Goal: Task Accomplishment & Management: Complete application form

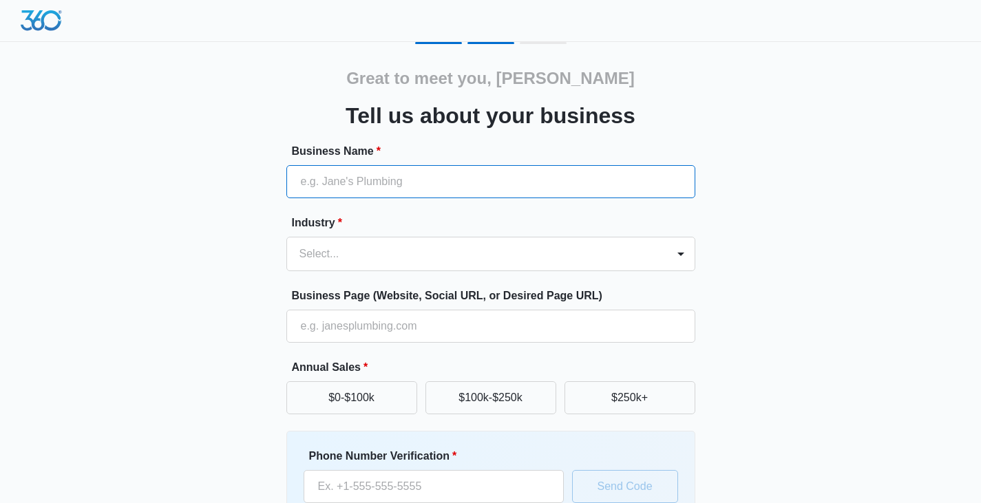
click at [545, 178] on input "Business Name *" at bounding box center [490, 181] width 409 height 33
type input "[PERSON_NAME]"
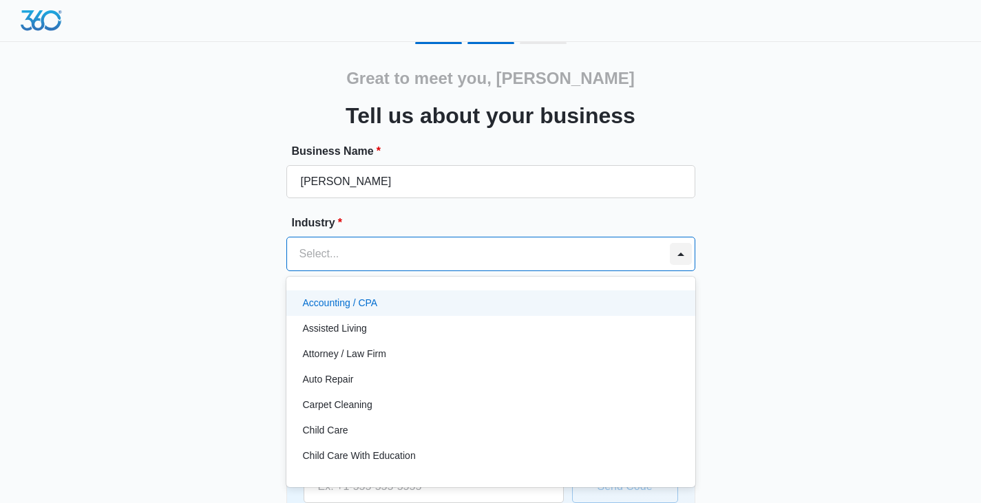
click at [686, 257] on div at bounding box center [681, 254] width 22 height 22
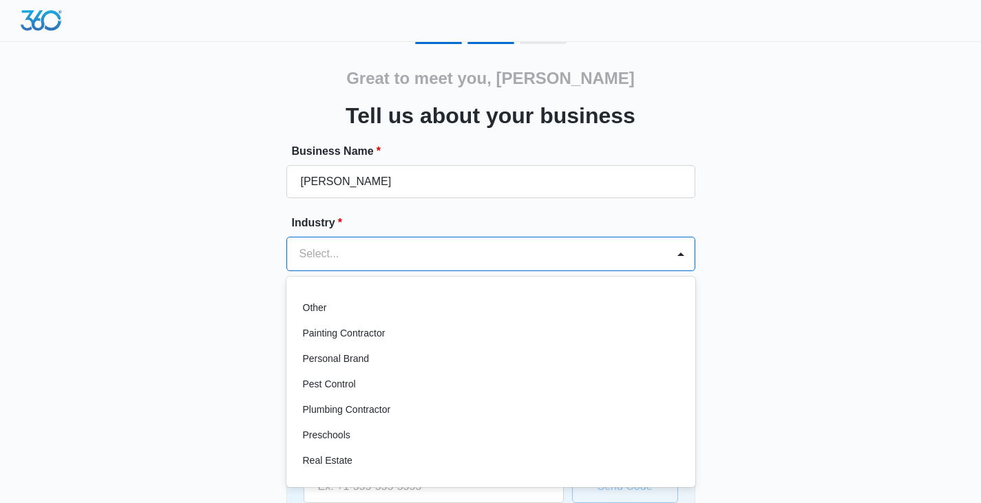
scroll to position [895, 0]
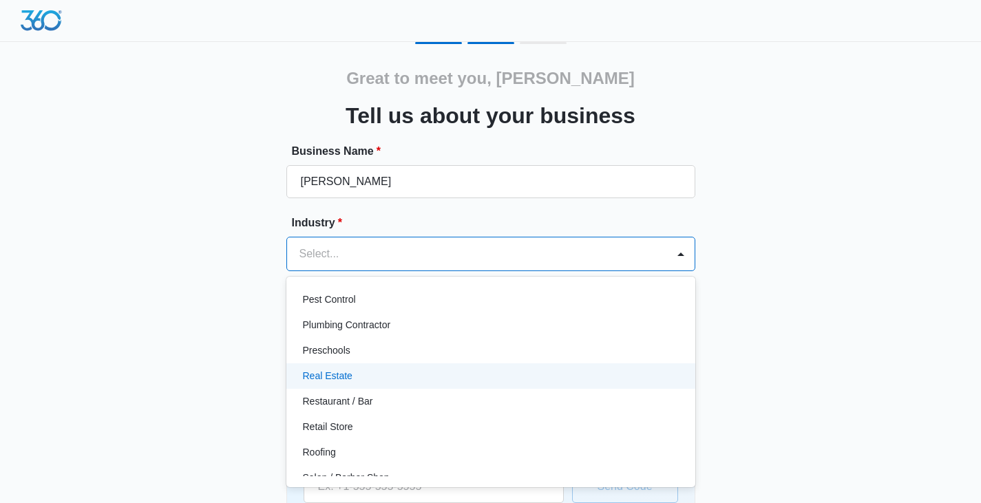
click at [459, 374] on div "Real Estate" at bounding box center [489, 376] width 373 height 14
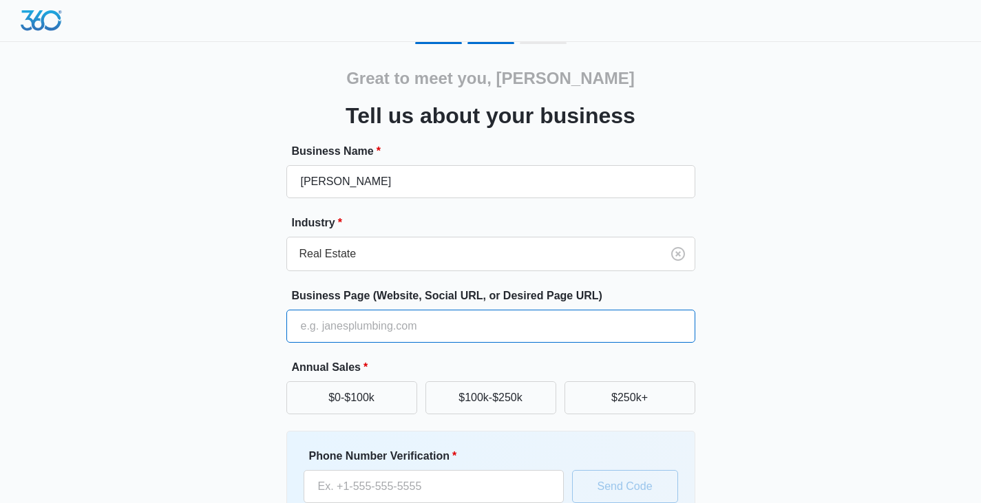
click at [325, 328] on input "Business Page (Website, Social URL, or Desired Page URL)" at bounding box center [490, 326] width 409 height 33
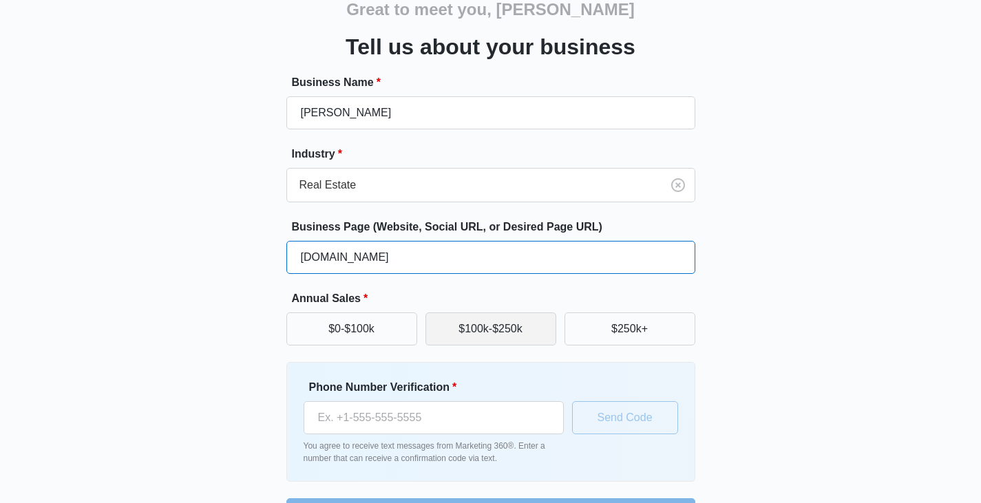
type input "TerryPlottel.com"
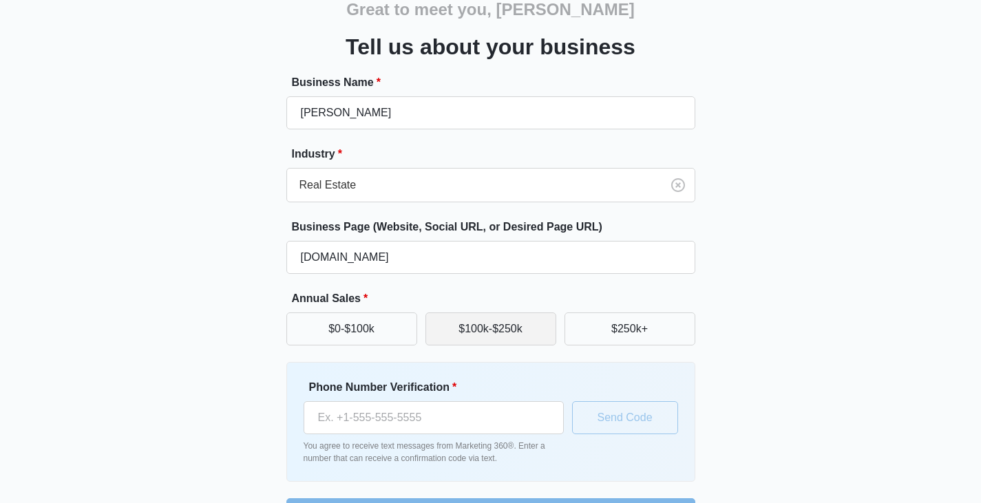
click at [484, 336] on button "$100k-$250k" at bounding box center [491, 329] width 131 height 33
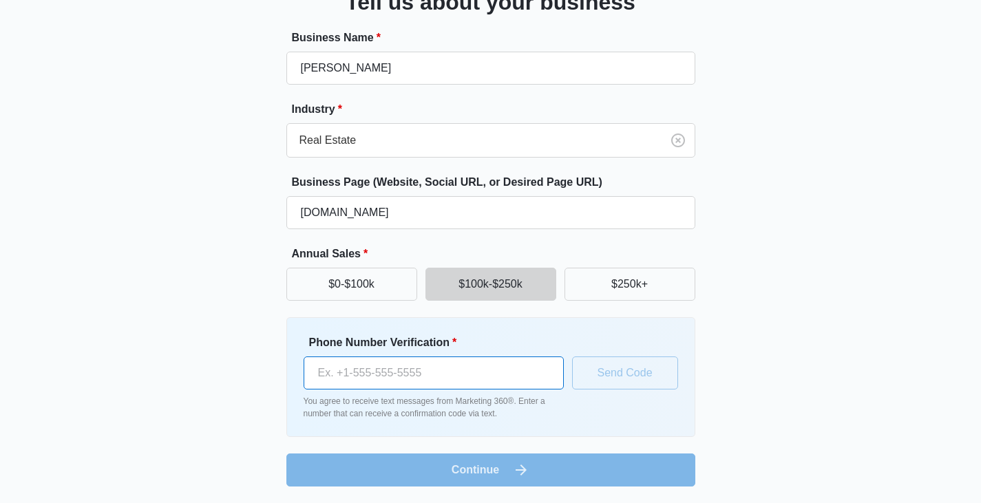
click at [439, 369] on input "Phone Number Verification *" at bounding box center [434, 373] width 260 height 33
type input "(604) 889-0265"
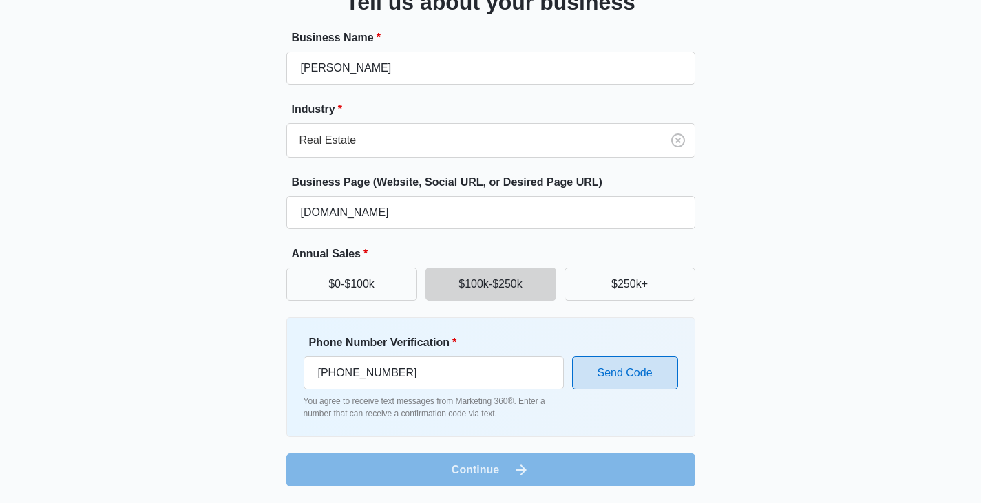
click at [636, 369] on button "Send Code" at bounding box center [625, 373] width 106 height 33
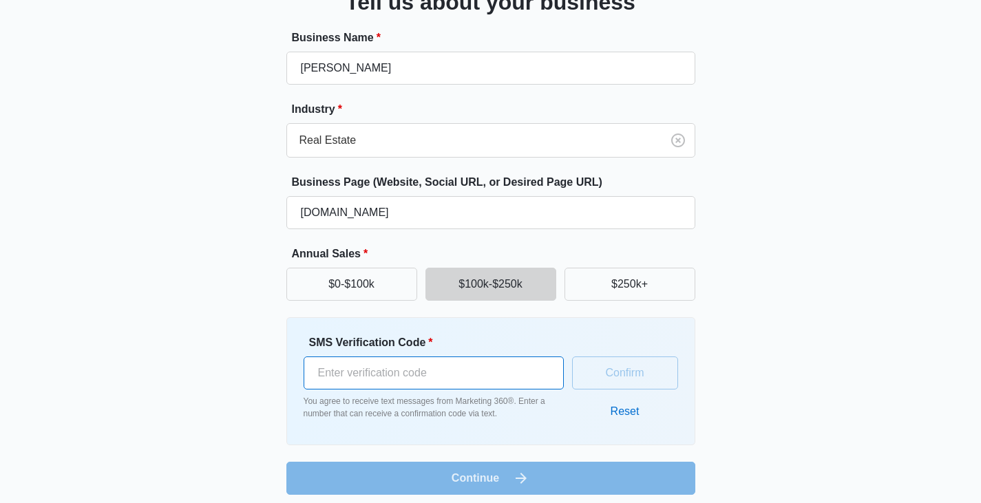
click at [346, 372] on input "SMS Verification Code *" at bounding box center [434, 373] width 260 height 33
click at [322, 372] on input "949684" at bounding box center [434, 373] width 260 height 33
click at [357, 373] on input "549684" at bounding box center [434, 373] width 260 height 33
type input "549685"
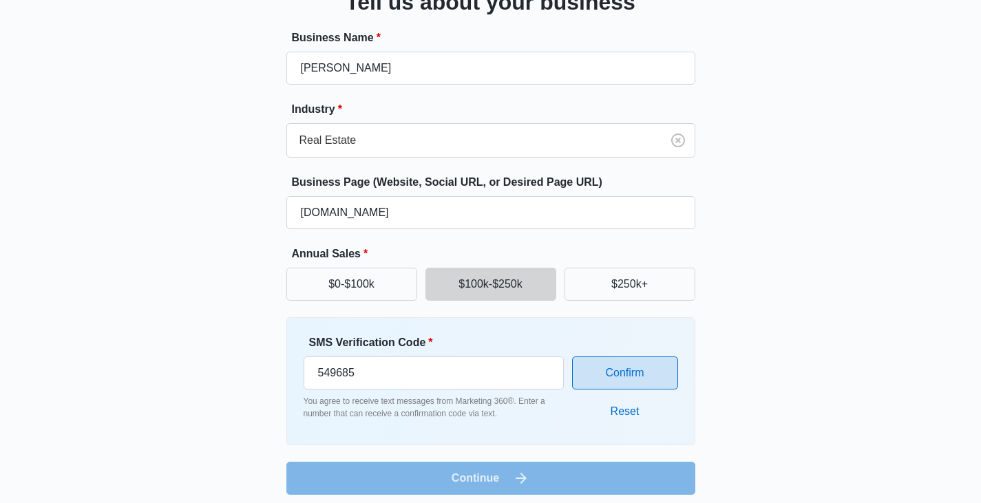
click at [623, 364] on button "Confirm" at bounding box center [625, 373] width 106 height 33
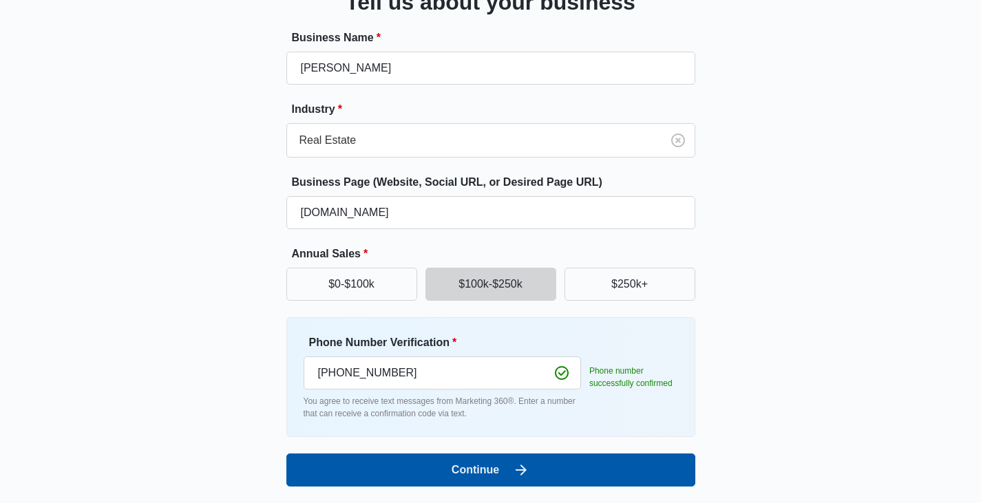
click at [490, 468] on button "Continue" at bounding box center [490, 470] width 409 height 33
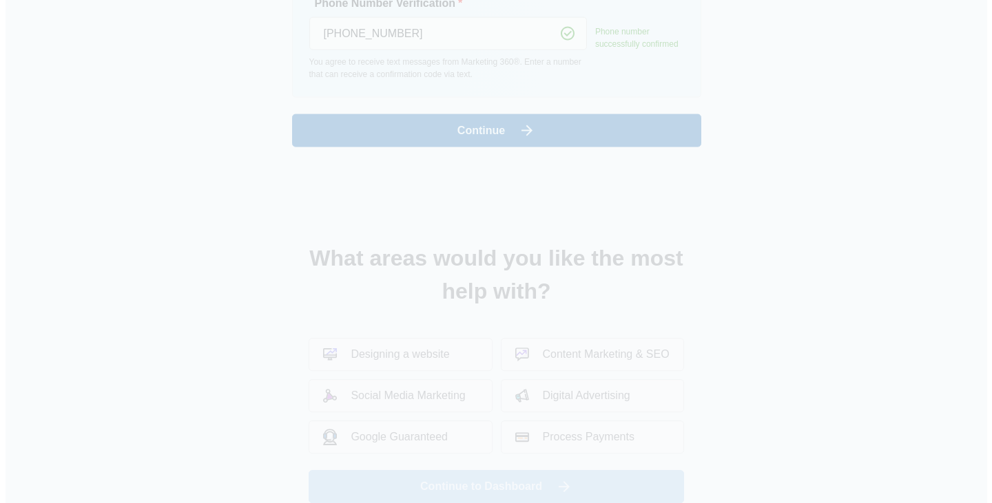
scroll to position [0, 0]
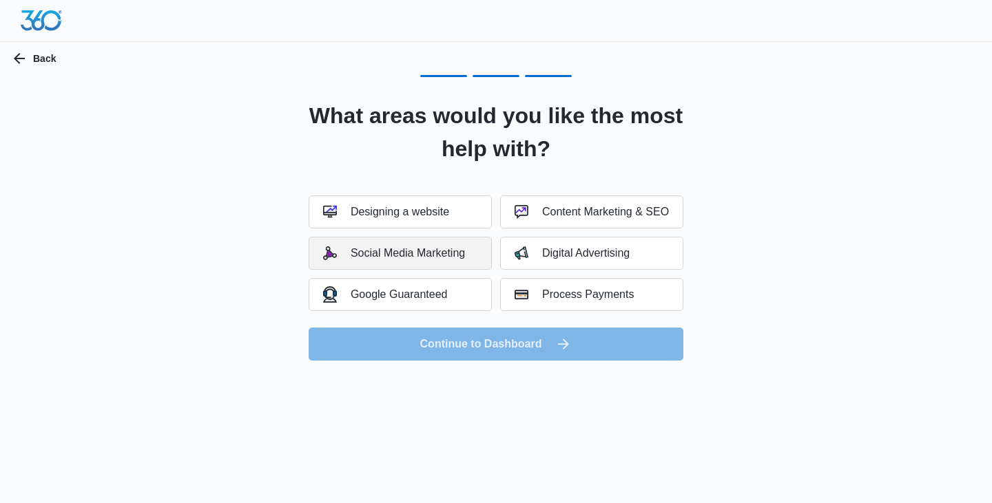
click at [437, 253] on div "Social Media Marketing" at bounding box center [394, 254] width 142 height 14
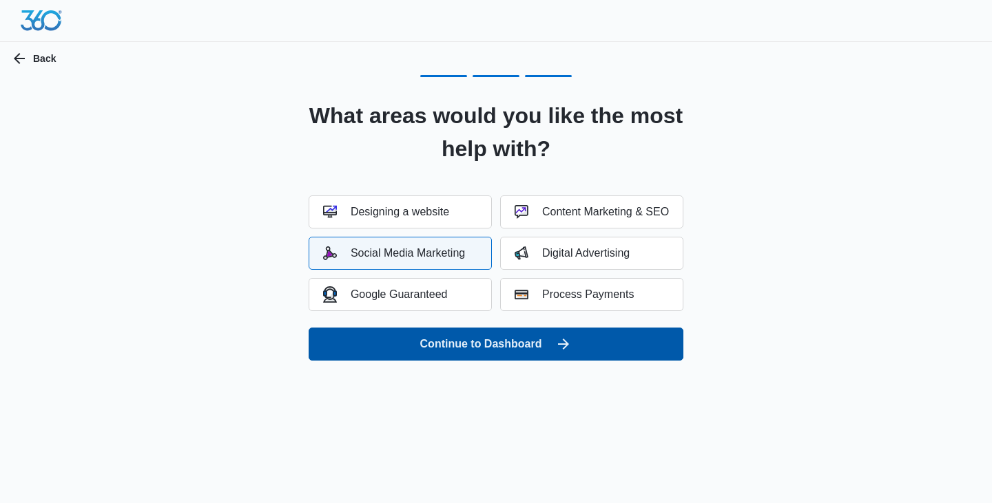
click at [516, 347] on button "Continue to Dashboard" at bounding box center [495, 344] width 375 height 33
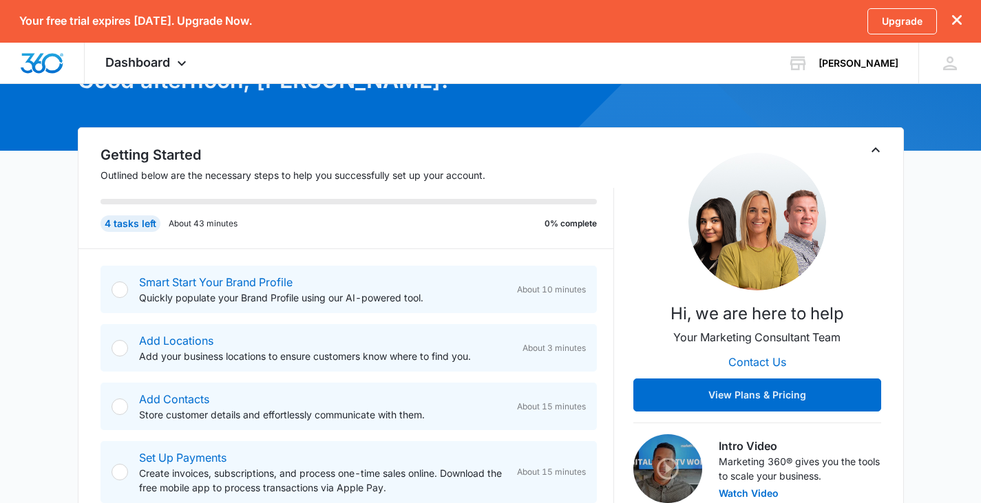
scroll to position [207, 0]
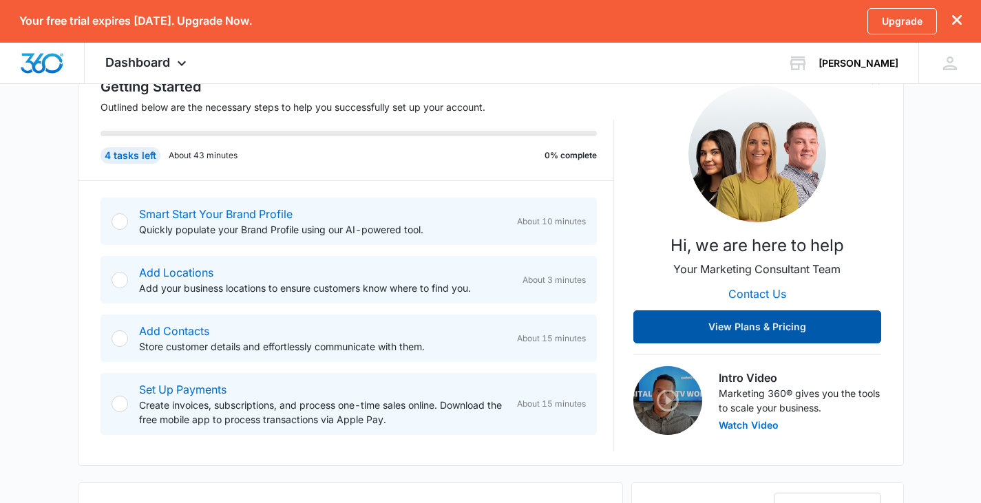
click at [782, 332] on button "View Plans & Pricing" at bounding box center [758, 327] width 248 height 33
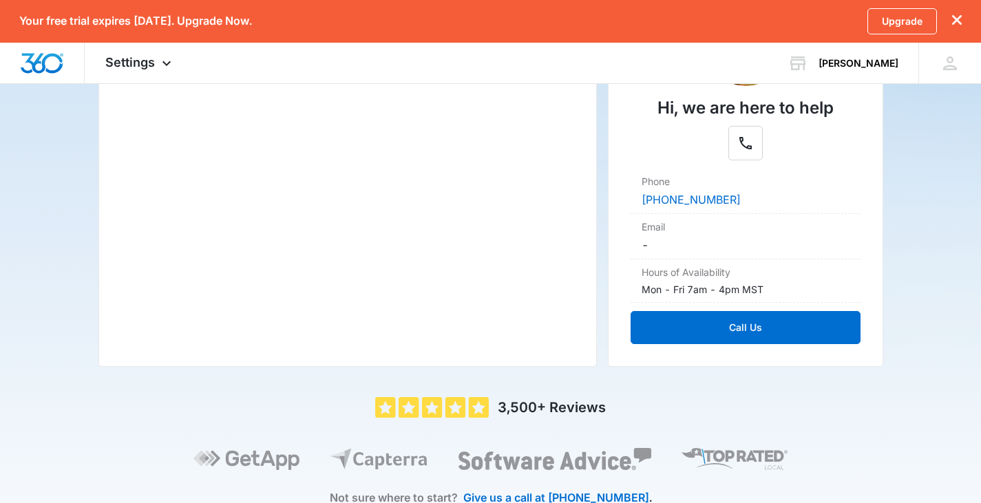
scroll to position [228, 0]
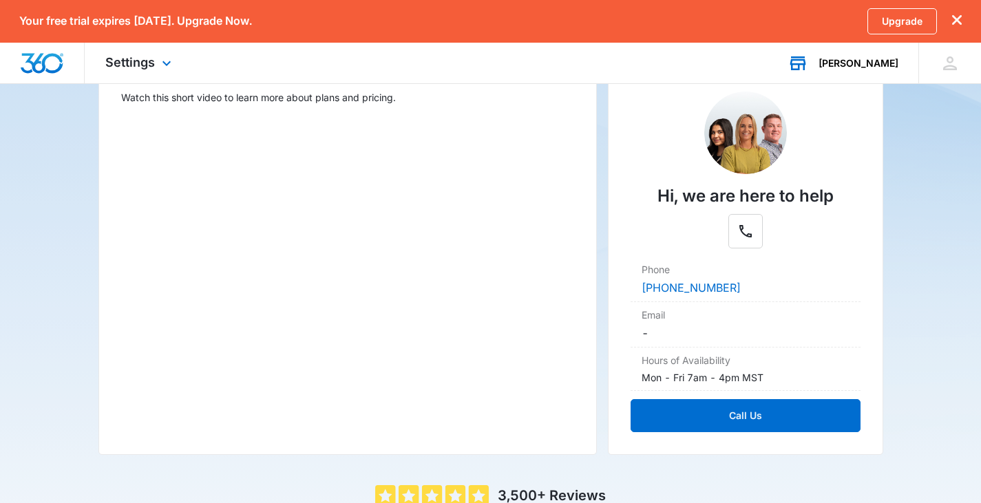
click at [879, 59] on div "[PERSON_NAME]" at bounding box center [859, 63] width 80 height 11
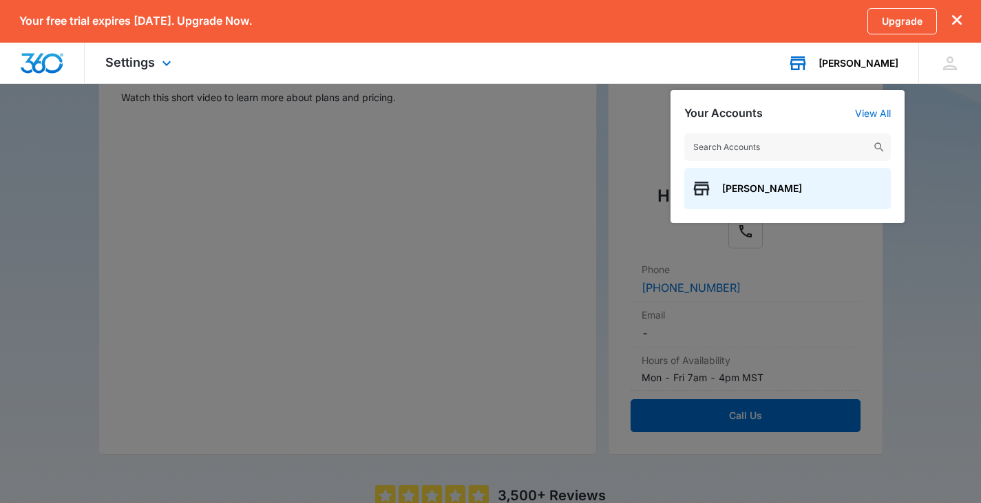
click at [879, 59] on div "[PERSON_NAME]" at bounding box center [859, 63] width 80 height 11
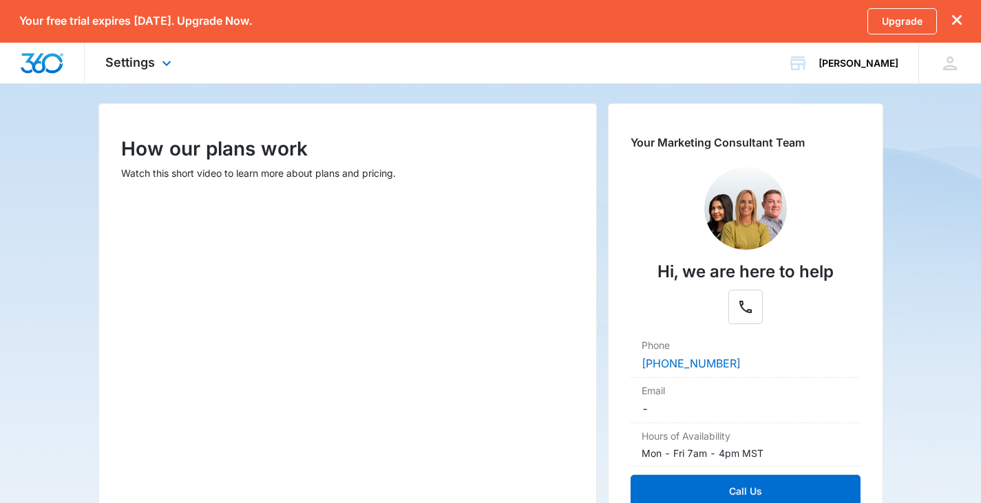
scroll to position [138, 0]
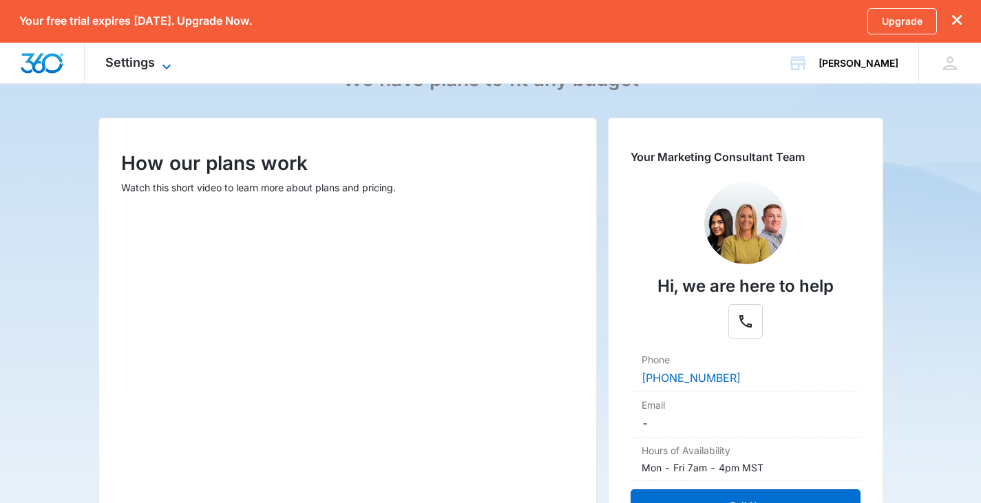
click at [165, 59] on icon at bounding box center [166, 67] width 17 height 17
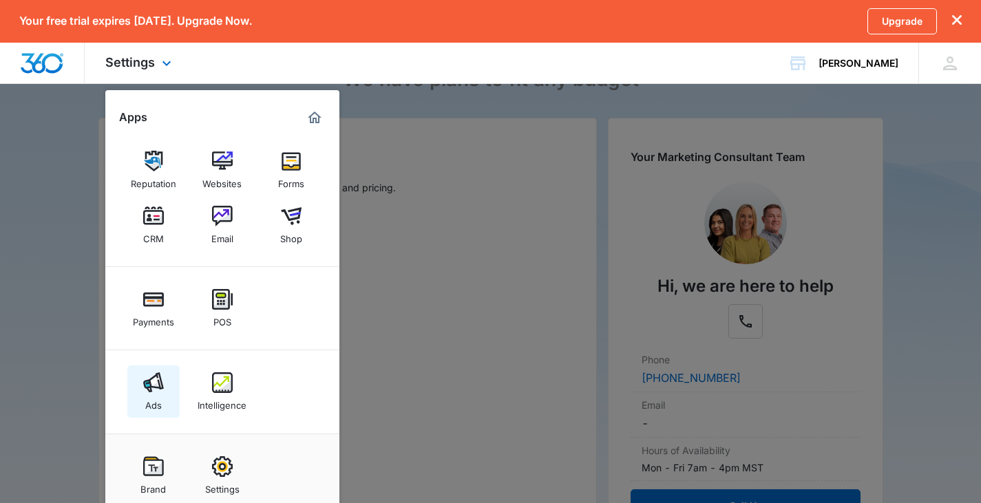
click at [154, 380] on img at bounding box center [153, 383] width 21 height 21
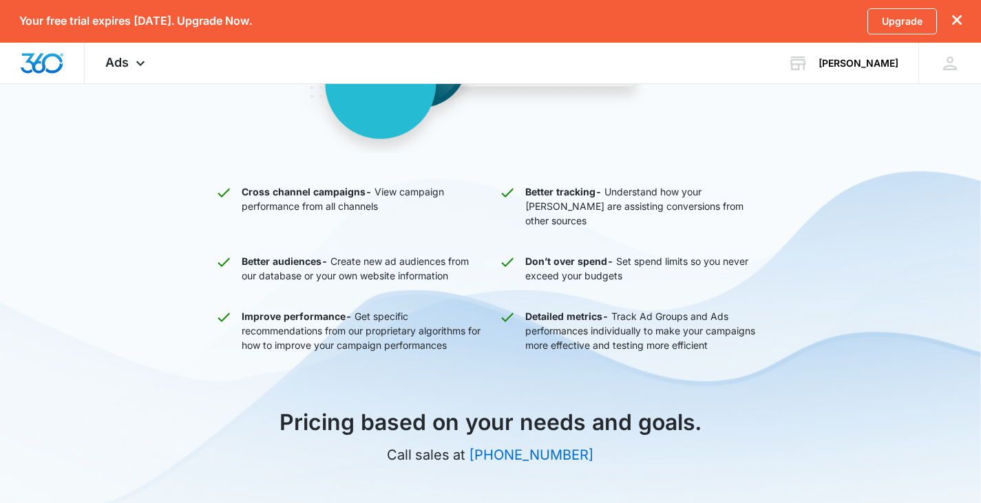
scroll to position [439, 0]
